Goal: Check status: Check status

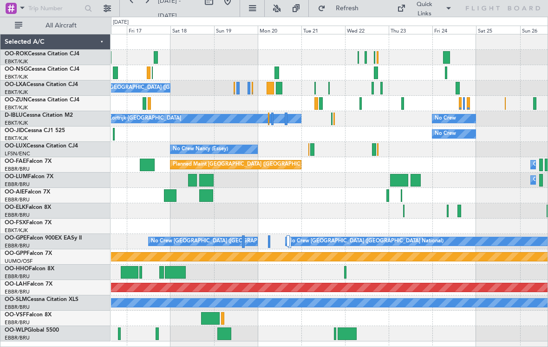
click at [363, 57] on div at bounding box center [329, 57] width 437 height 15
click at [364, 57] on div at bounding box center [329, 57] width 437 height 15
click at [365, 57] on div at bounding box center [366, 57] width 2 height 13
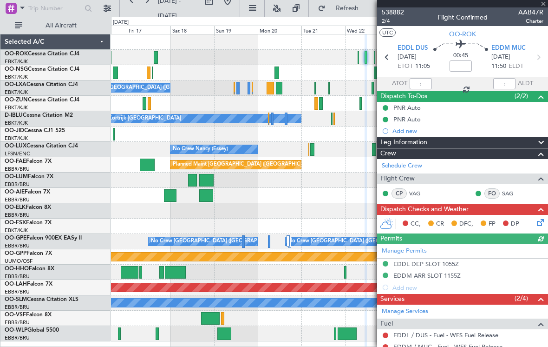
click at [544, 7] on span at bounding box center [543, 4] width 9 height 8
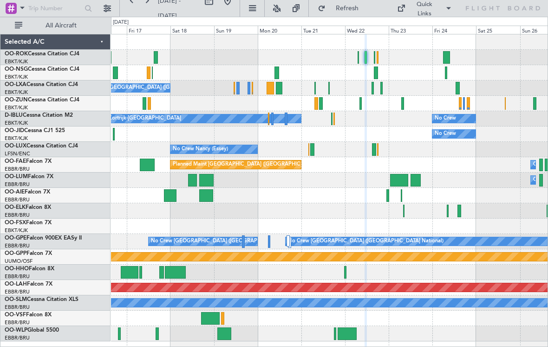
type input "0"
click at [329, 84] on div at bounding box center [329, 88] width 1 height 13
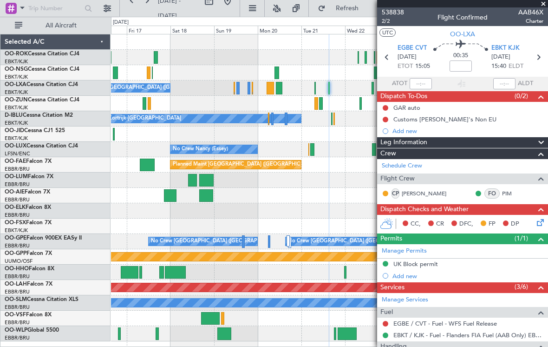
click at [545, 7] on span at bounding box center [543, 4] width 9 height 8
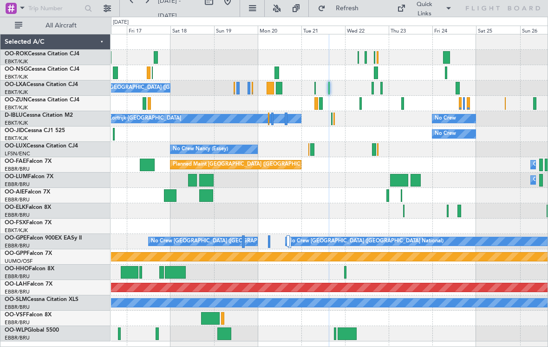
type input "0"
click at [373, 89] on div at bounding box center [373, 88] width 2 height 13
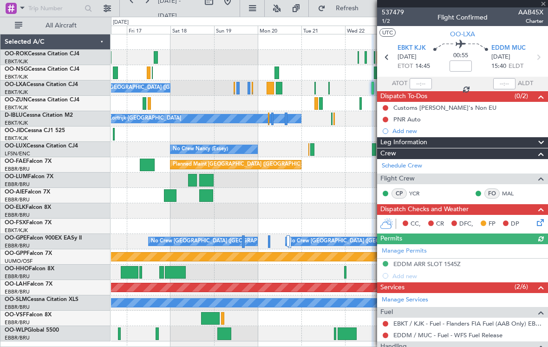
click at [545, 5] on div at bounding box center [462, 3] width 171 height 7
click at [545, 4] on span at bounding box center [543, 4] width 9 height 8
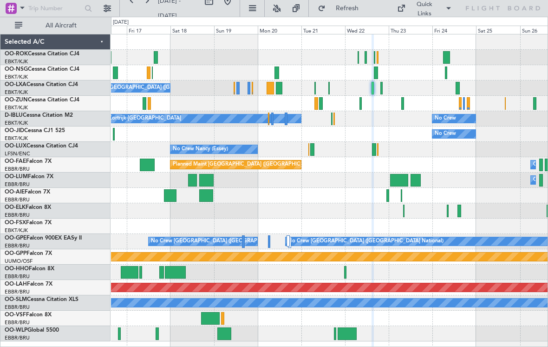
type input "0"
click at [361, 106] on div at bounding box center [361, 103] width 3 height 13
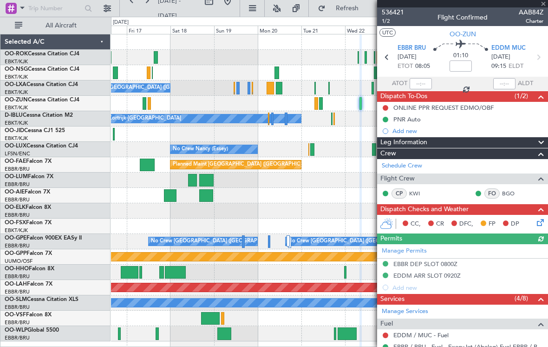
click at [544, 8] on div "536421 1/2 Flight Confirmed AAB84Z Charter" at bounding box center [462, 16] width 171 height 19
click at [545, 7] on span at bounding box center [543, 4] width 9 height 8
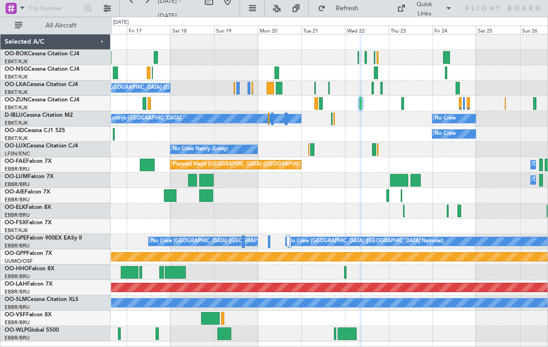
type input "0"
click at [316, 107] on div at bounding box center [317, 103] width 4 height 13
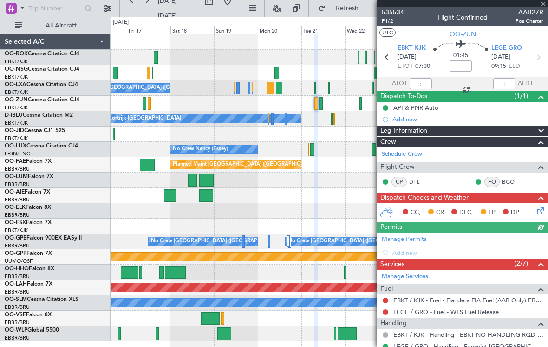
click at [546, 6] on div at bounding box center [462, 3] width 171 height 7
click at [543, 6] on span at bounding box center [543, 4] width 9 height 8
